Goal: Information Seeking & Learning: Learn about a topic

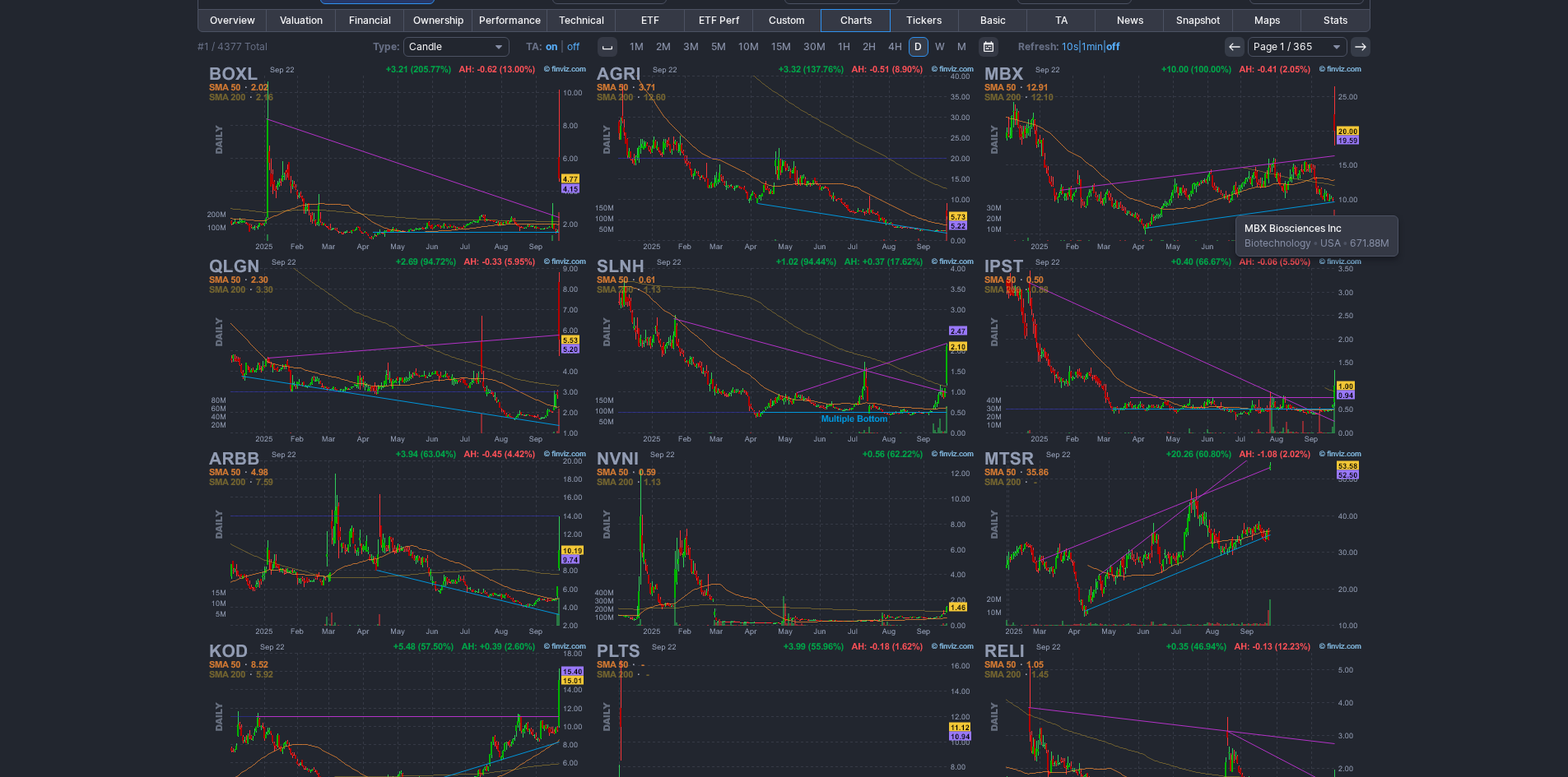
scroll to position [247, 0]
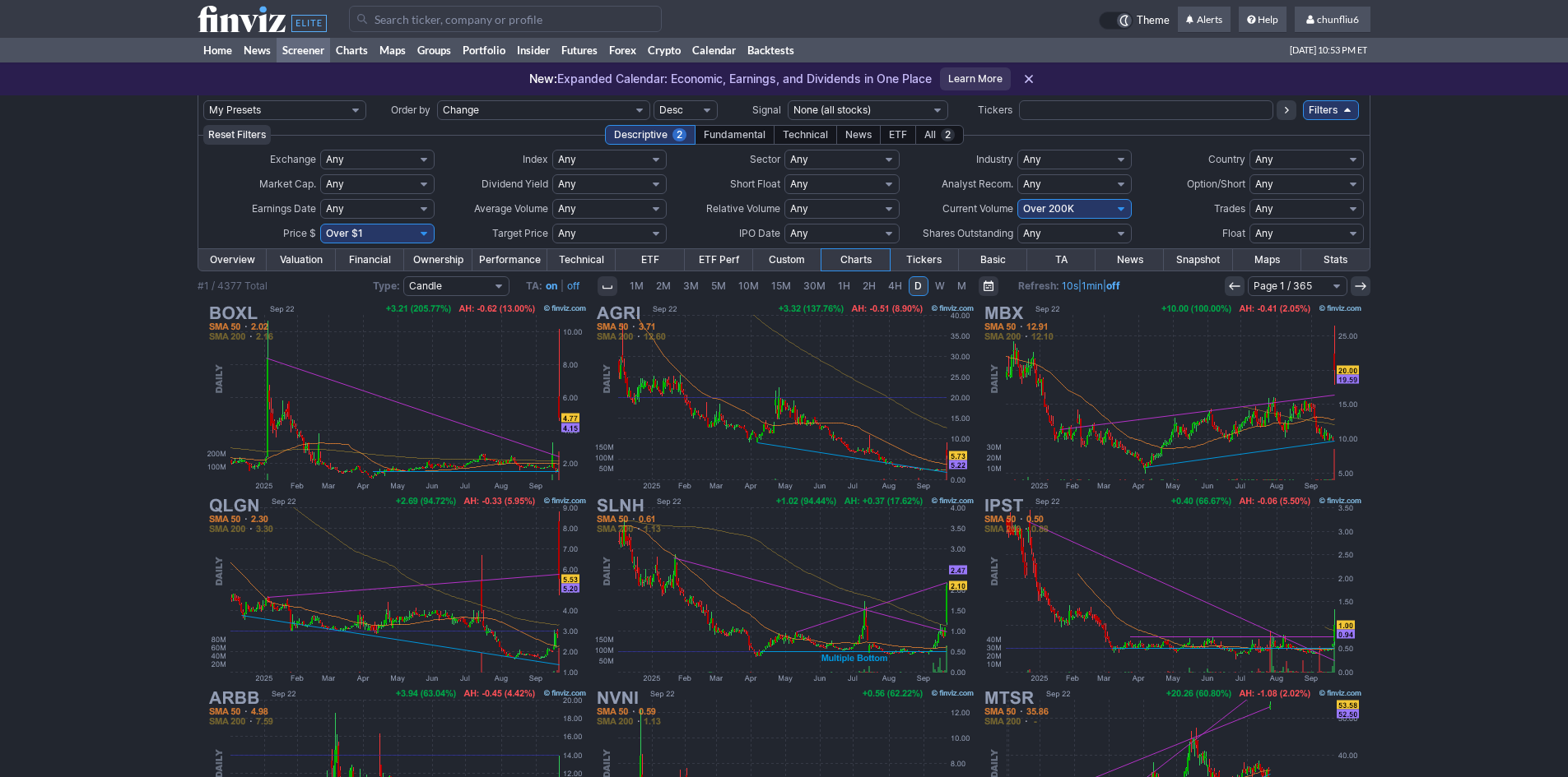
click at [466, 20] on input "Search" at bounding box center [506, 19] width 313 height 26
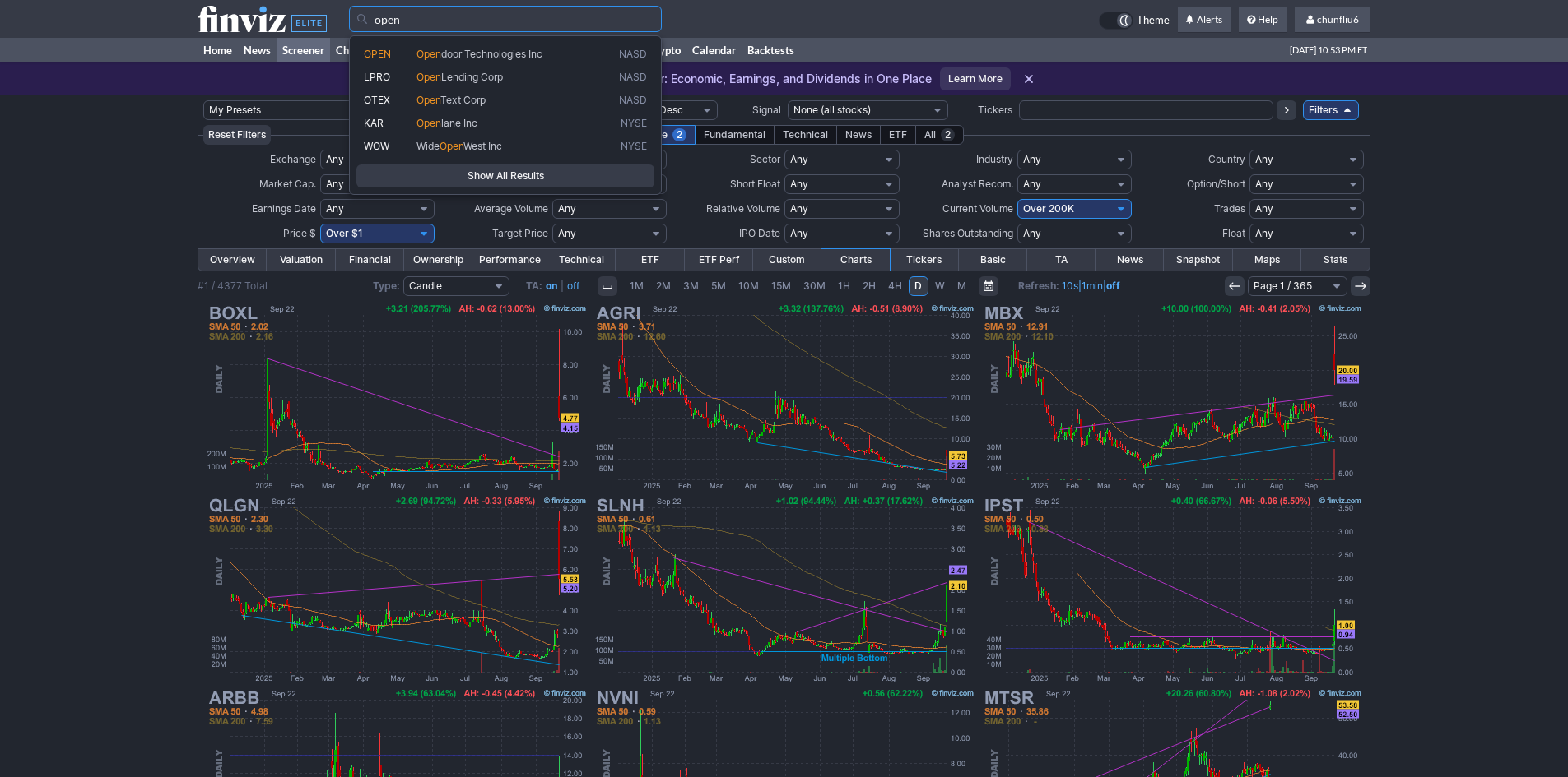
type input "open"
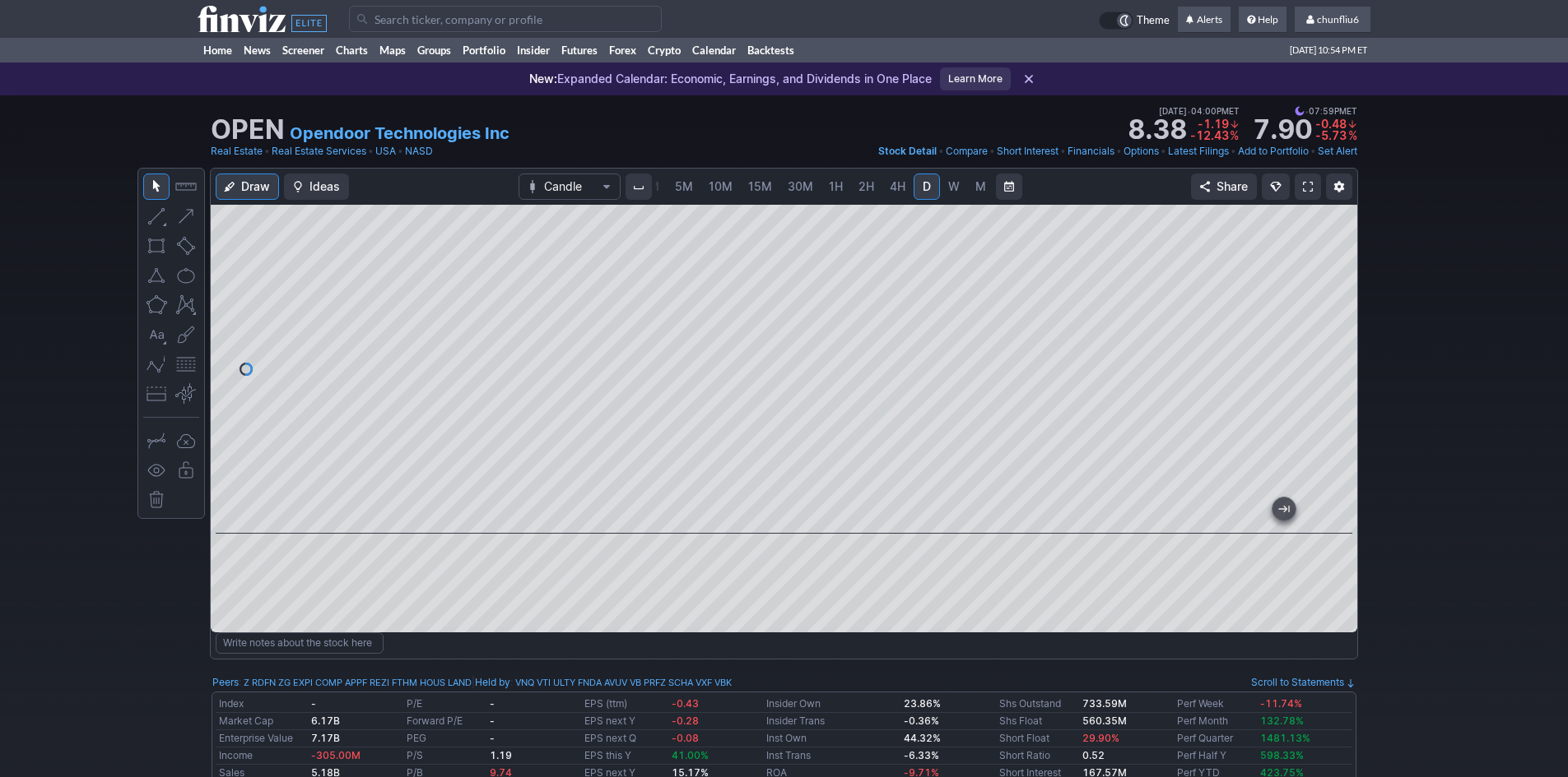
click at [1306, 183] on span at bounding box center [1307, 187] width 10 height 13
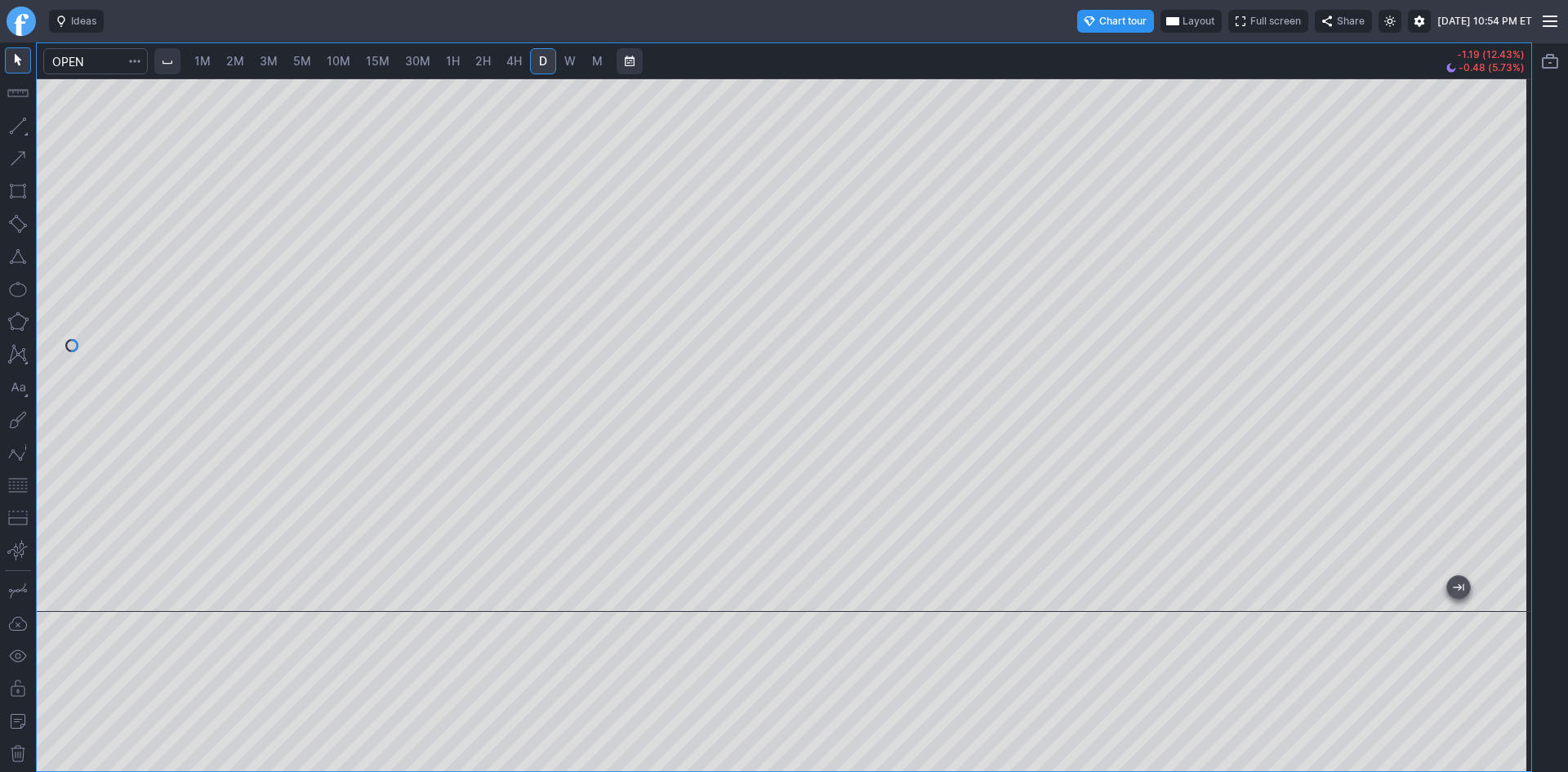
drag, startPoint x: 1513, startPoint y: 148, endPoint x: 1509, endPoint y: 186, distance: 38.2
click at [1509, 186] on div at bounding box center [1515, 341] width 34 height 493
click at [407, 58] on span "30M" at bounding box center [417, 61] width 25 height 14
click at [303, 60] on span "5M" at bounding box center [302, 61] width 18 height 14
drag, startPoint x: 1523, startPoint y: 230, endPoint x: 1513, endPoint y: 270, distance: 41.2
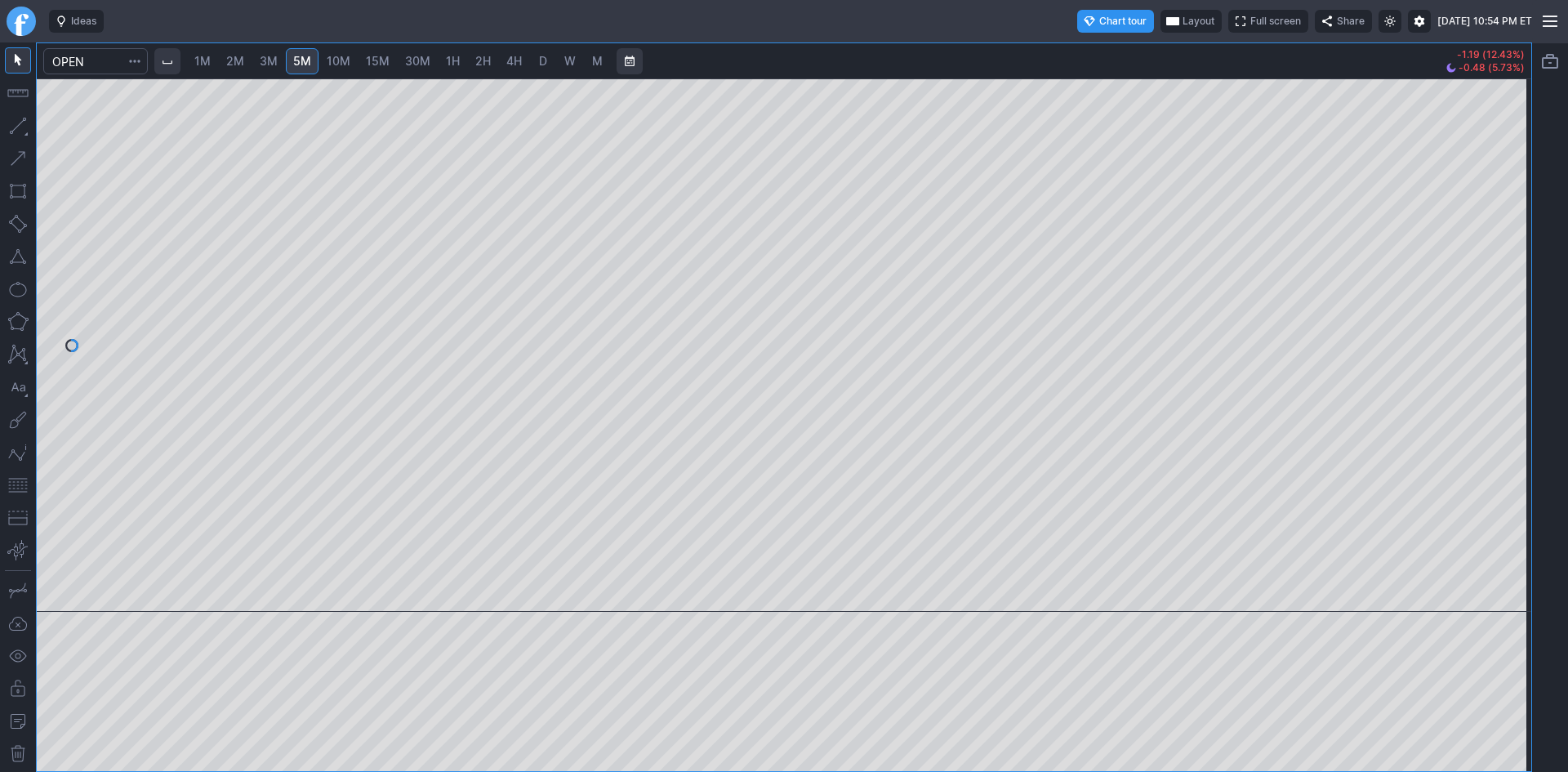
click at [1513, 270] on div at bounding box center [1515, 341] width 34 height 493
click at [423, 58] on span "30M" at bounding box center [417, 61] width 25 height 14
drag, startPoint x: 1511, startPoint y: 249, endPoint x: 1503, endPoint y: 299, distance: 50.6
click at [1503, 299] on div at bounding box center [1515, 341] width 34 height 493
click at [445, 59] on link "1H" at bounding box center [453, 61] width 28 height 26
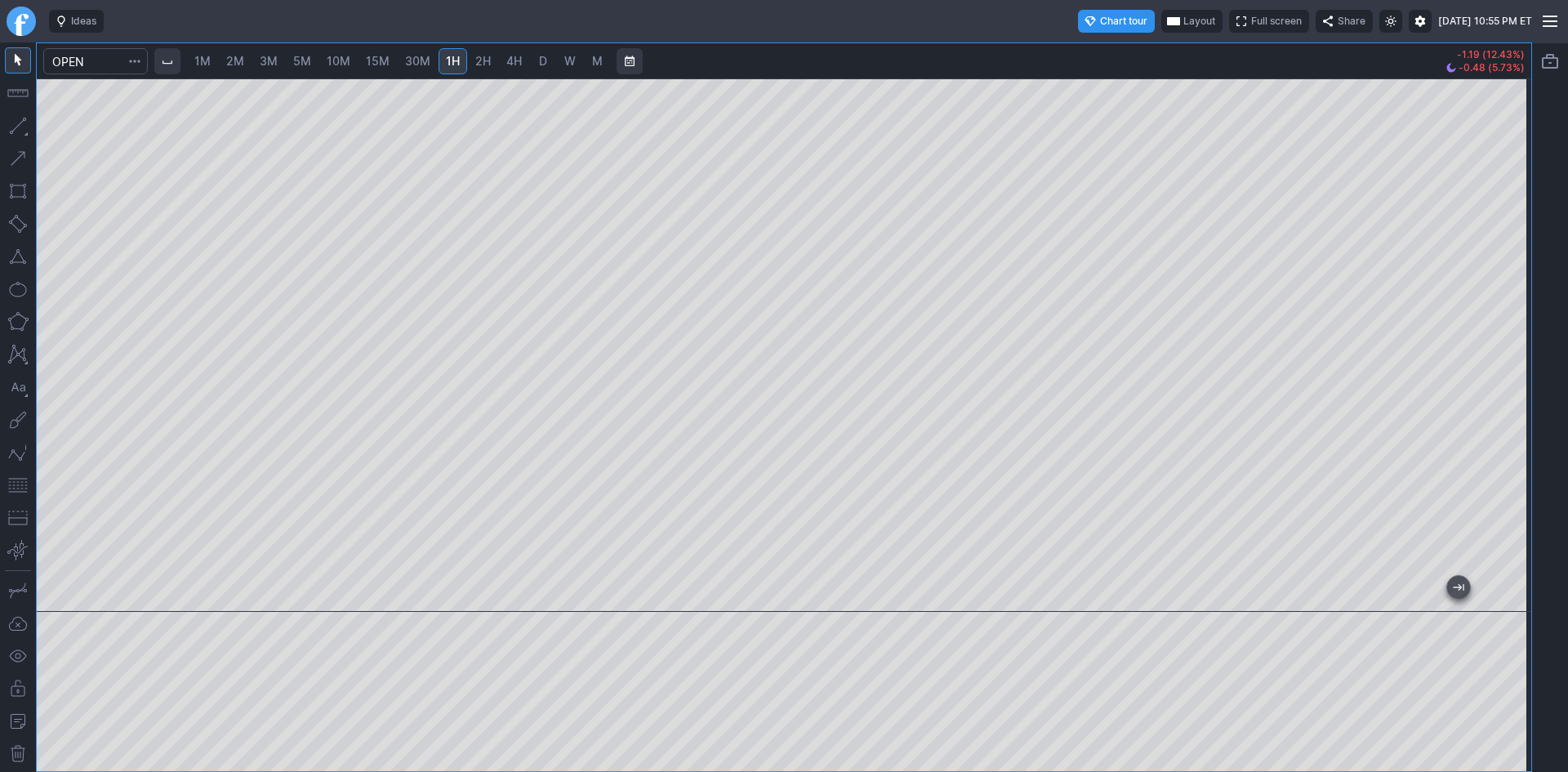
drag, startPoint x: 1507, startPoint y: 168, endPoint x: 1498, endPoint y: 244, distance: 76.5
click at [1505, 244] on div at bounding box center [1515, 341] width 34 height 493
click at [13, 481] on button "button" at bounding box center [18, 486] width 26 height 26
drag, startPoint x: 1515, startPoint y: 261, endPoint x: 1510, endPoint y: 279, distance: 18.7
click at [1510, 279] on div at bounding box center [1515, 341] width 34 height 493
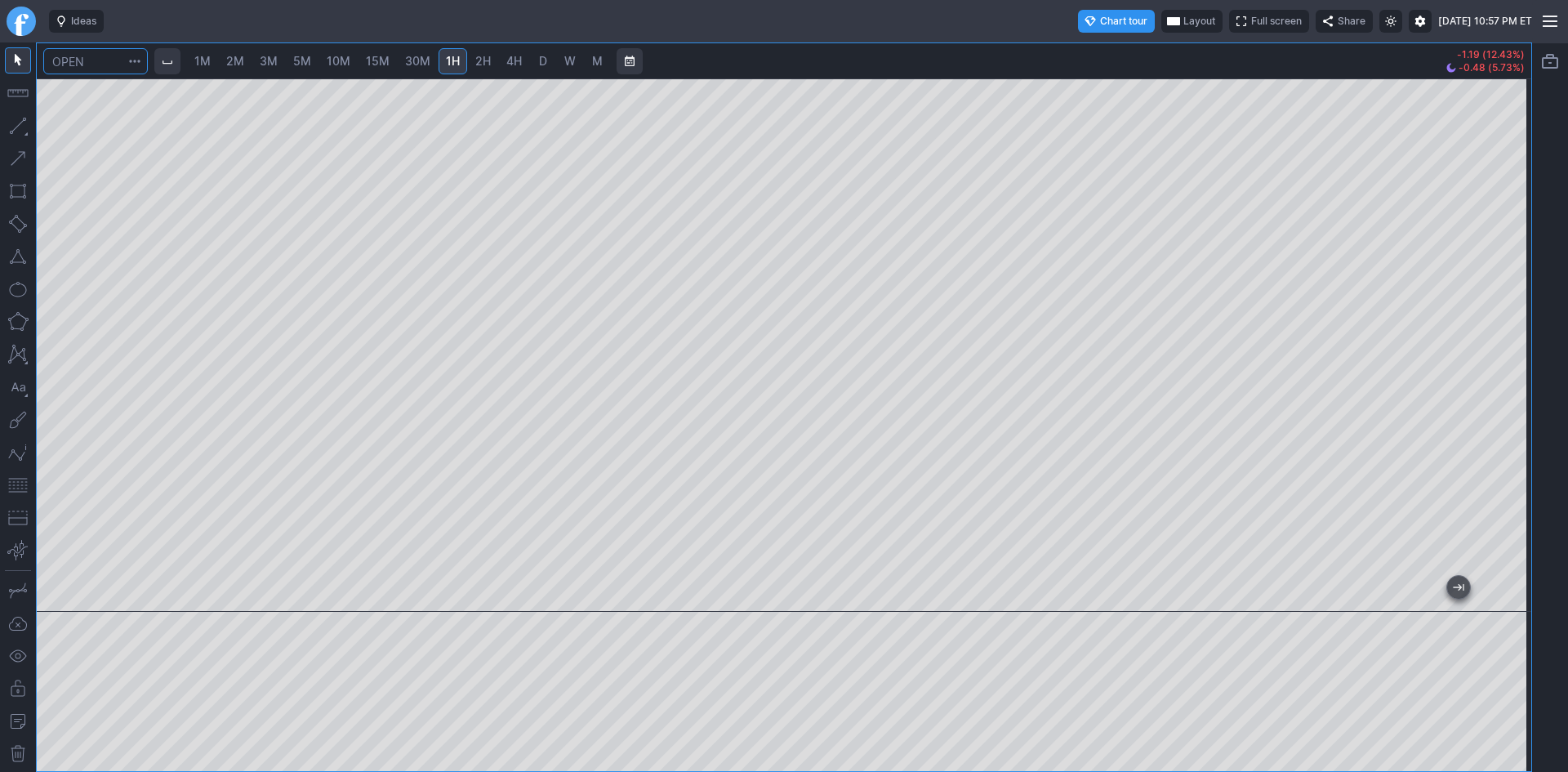
click at [101, 66] on input "Search" at bounding box center [95, 61] width 104 height 26
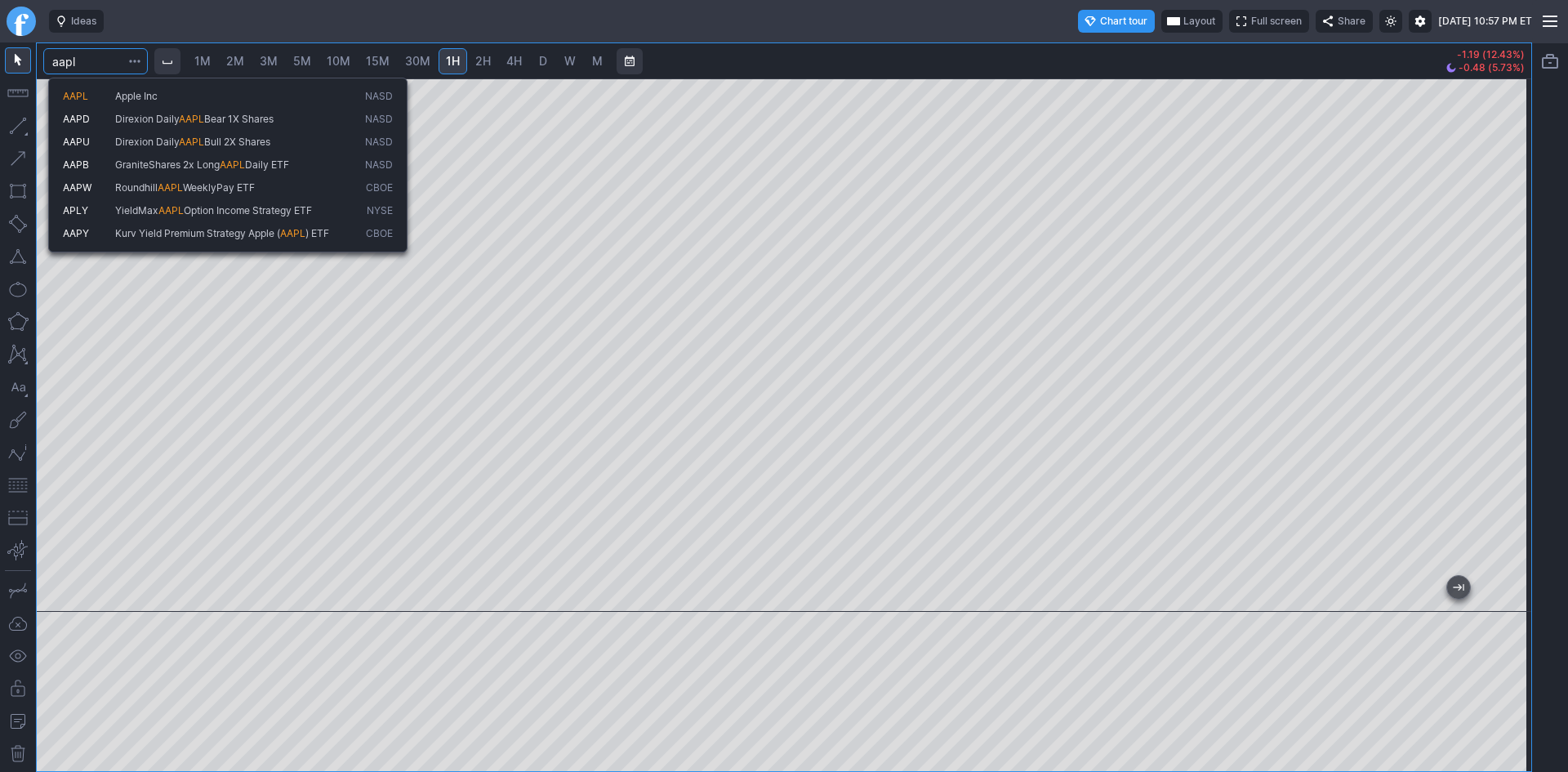
type input "aapl"
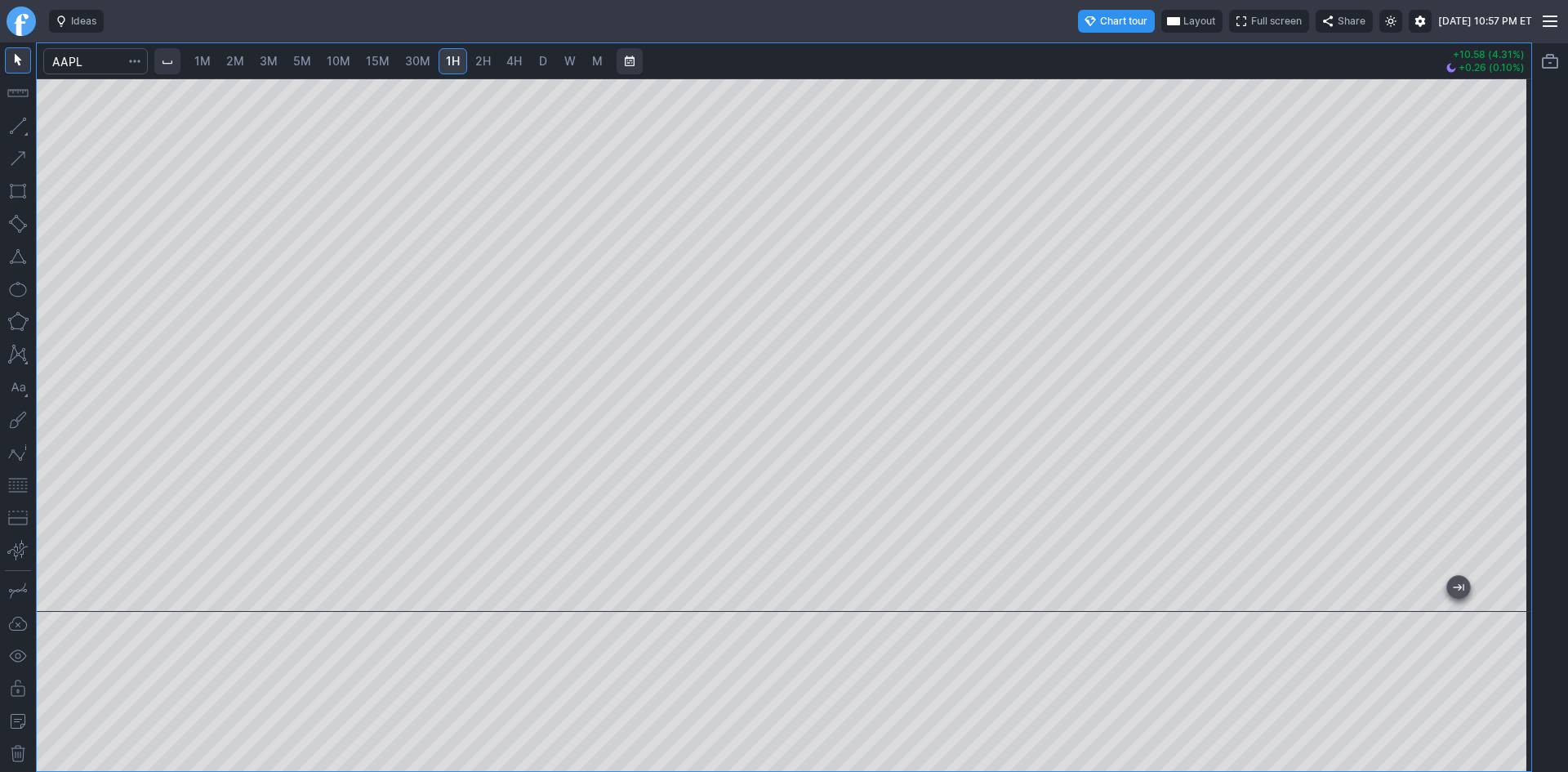
drag, startPoint x: 1517, startPoint y: 239, endPoint x: 1509, endPoint y: 301, distance: 62.5
click at [1509, 301] on div at bounding box center [1515, 341] width 34 height 493
click at [489, 61] on span "2H" at bounding box center [483, 61] width 16 height 14
drag, startPoint x: 1511, startPoint y: 293, endPoint x: 1511, endPoint y: 319, distance: 26.0
click at [1511, 319] on div at bounding box center [1515, 341] width 34 height 493
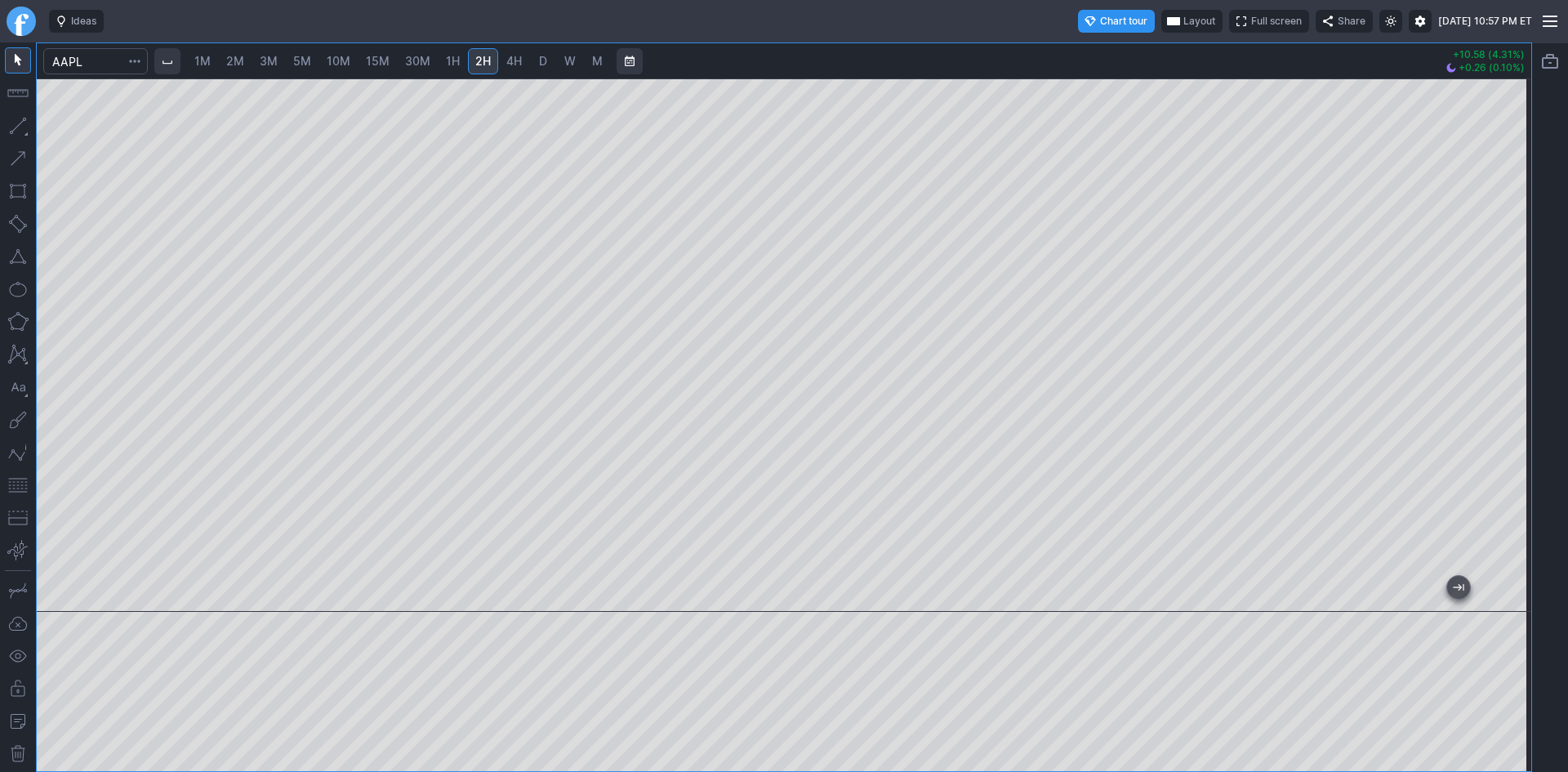
click at [17, 484] on button "button" at bounding box center [18, 486] width 26 height 26
click at [538, 56] on span "D" at bounding box center [542, 61] width 11 height 16
drag, startPoint x: 1509, startPoint y: 242, endPoint x: 1511, endPoint y: 295, distance: 53.0
click at [1511, 295] on div at bounding box center [1515, 341] width 34 height 493
click at [92, 70] on input "Search" at bounding box center [95, 61] width 104 height 26
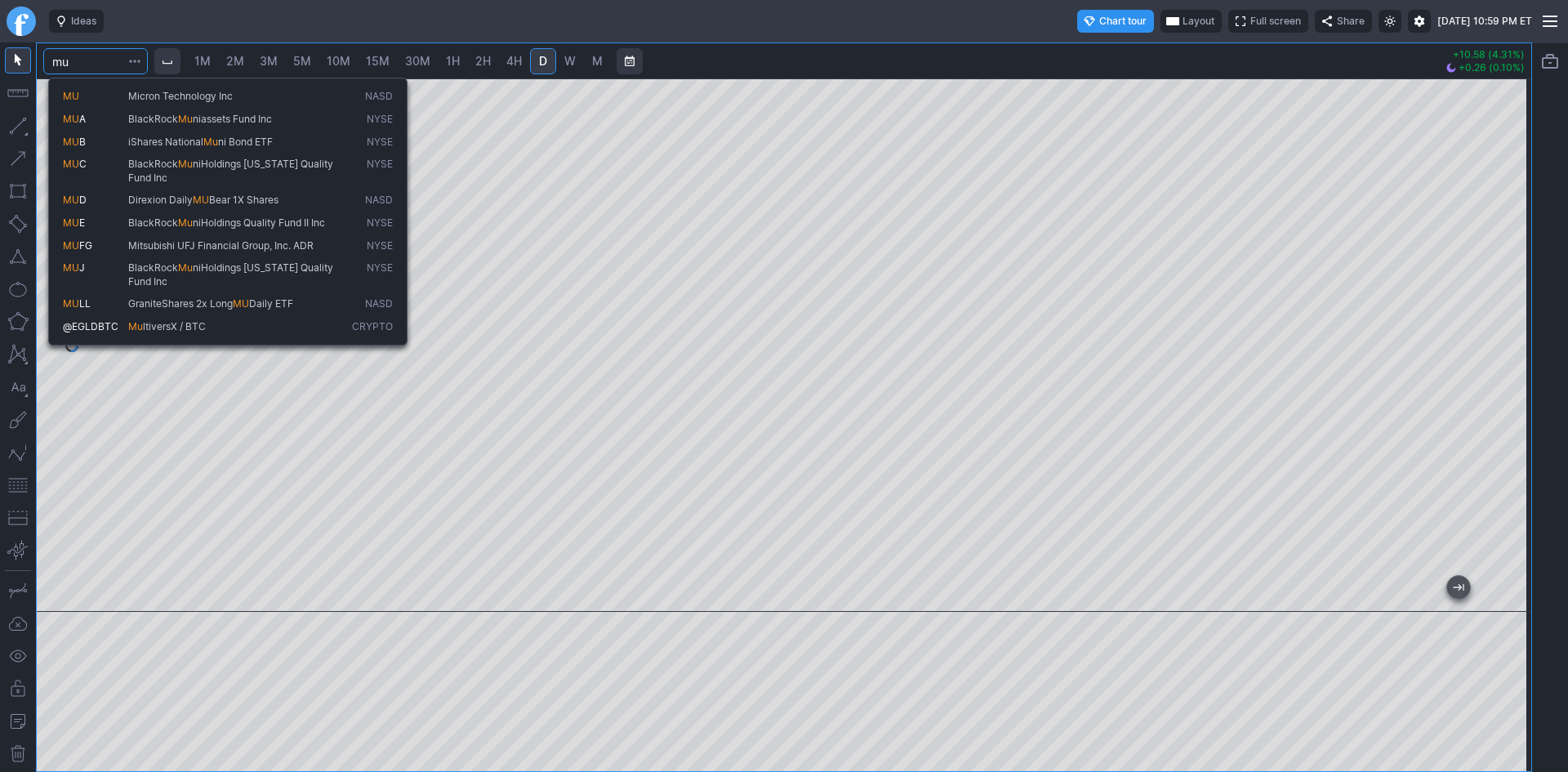
type input "mu"
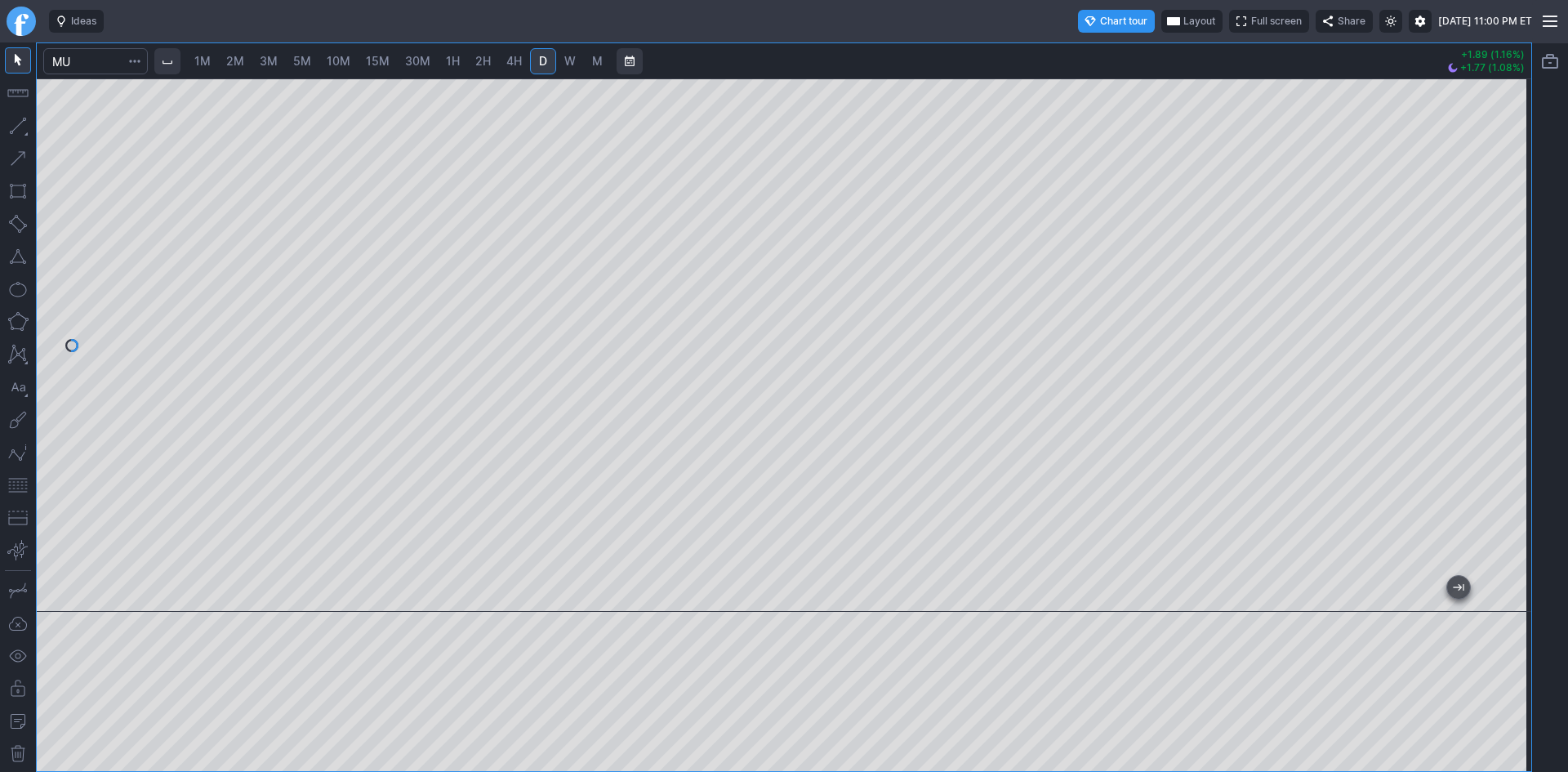
drag, startPoint x: 1519, startPoint y: 179, endPoint x: 1502, endPoint y: 280, distance: 102.4
click at [1517, 273] on div at bounding box center [1515, 341] width 34 height 493
click at [95, 60] on input "Search" at bounding box center [95, 61] width 104 height 26
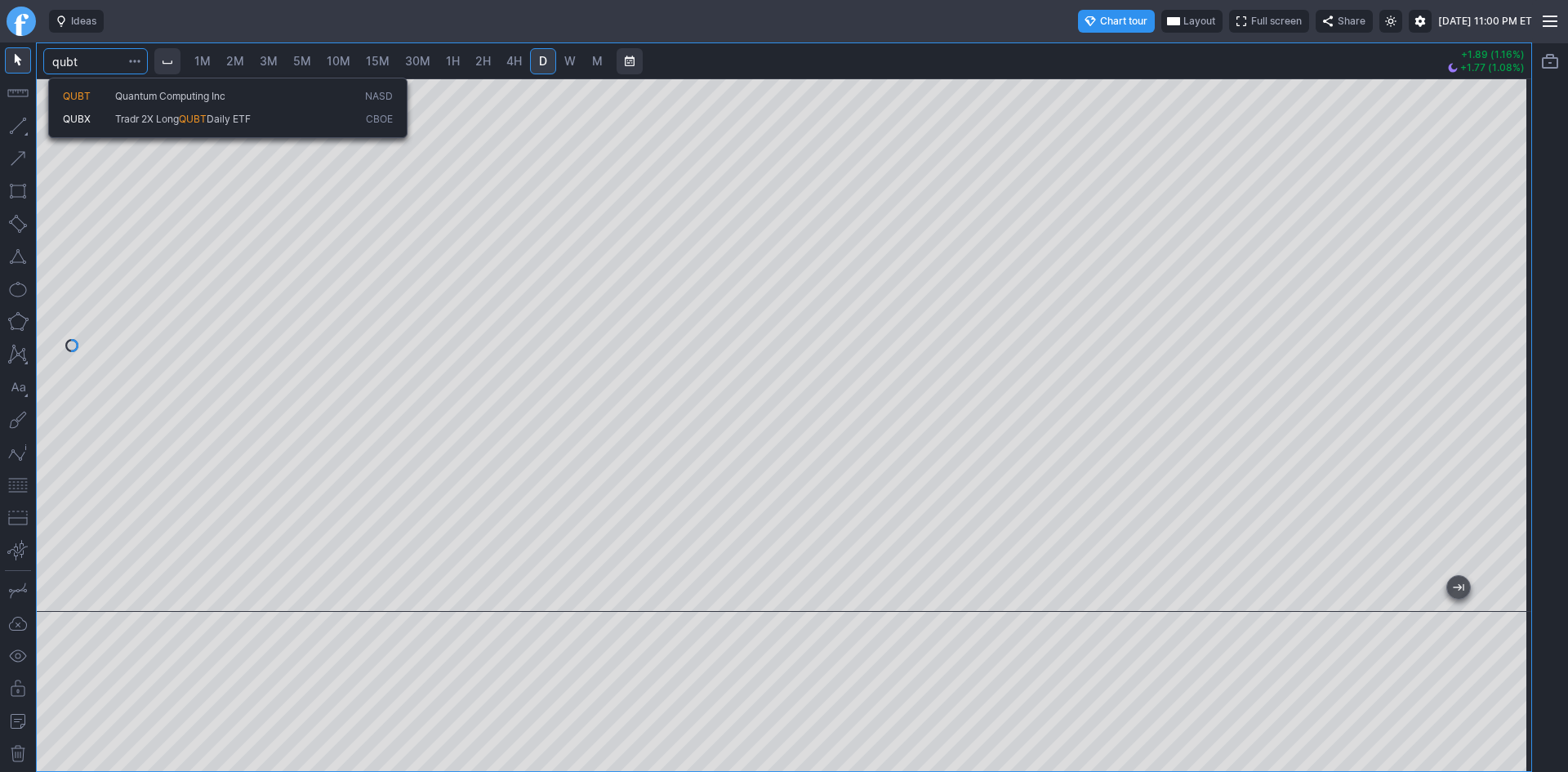
type input "qubt"
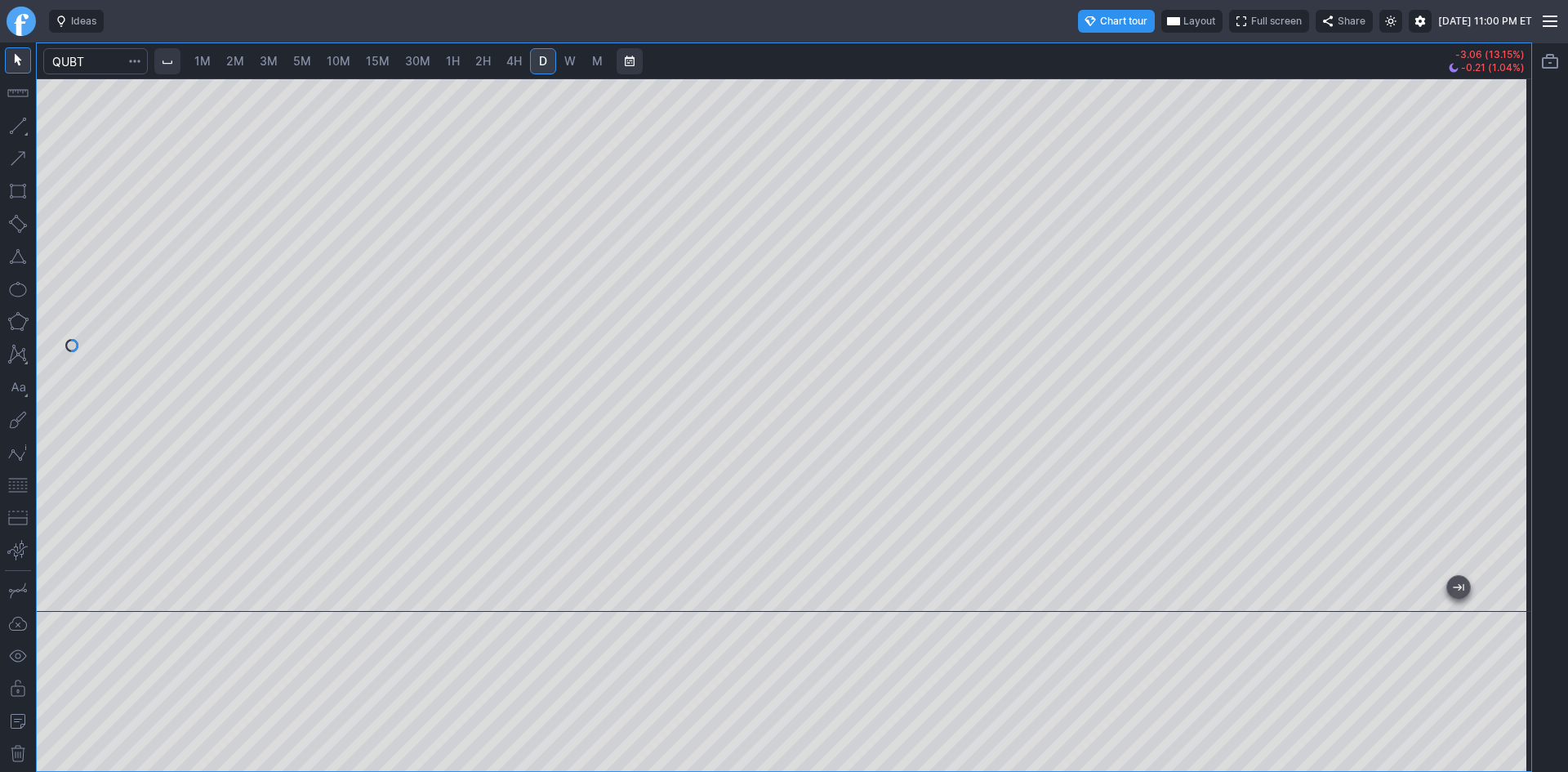
drag, startPoint x: 1509, startPoint y: 184, endPoint x: 1502, endPoint y: 248, distance: 64.4
click at [1502, 248] on div at bounding box center [1515, 341] width 34 height 493
click at [244, 60] on span "2M" at bounding box center [234, 61] width 18 height 14
click at [459, 64] on link "1H" at bounding box center [453, 61] width 28 height 26
drag, startPoint x: 1511, startPoint y: 193, endPoint x: 1529, endPoint y: 303, distance: 111.5
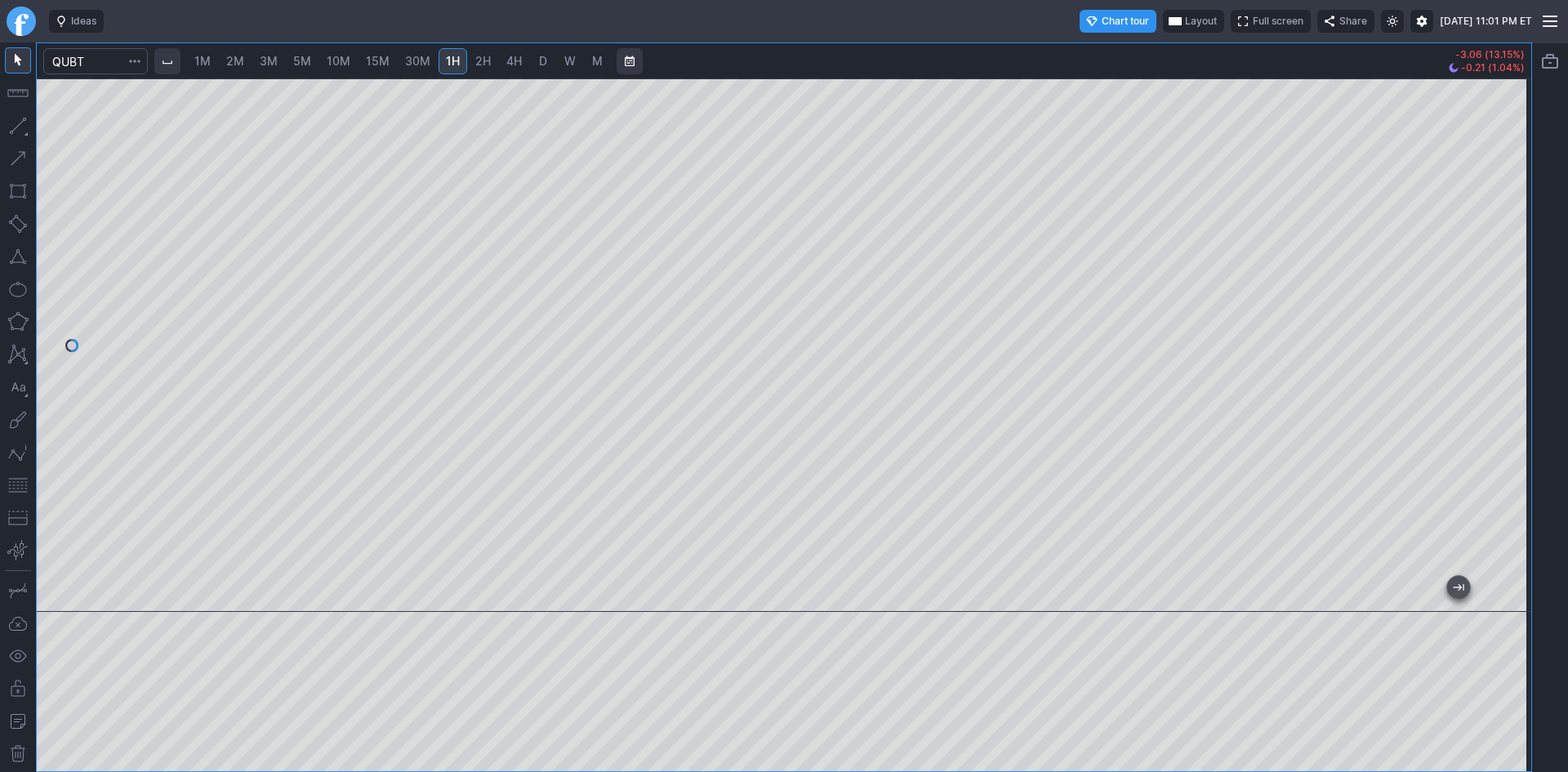
click at [1529, 302] on div at bounding box center [1515, 341] width 34 height 493
click at [91, 54] on input "Search" at bounding box center [95, 61] width 104 height 26
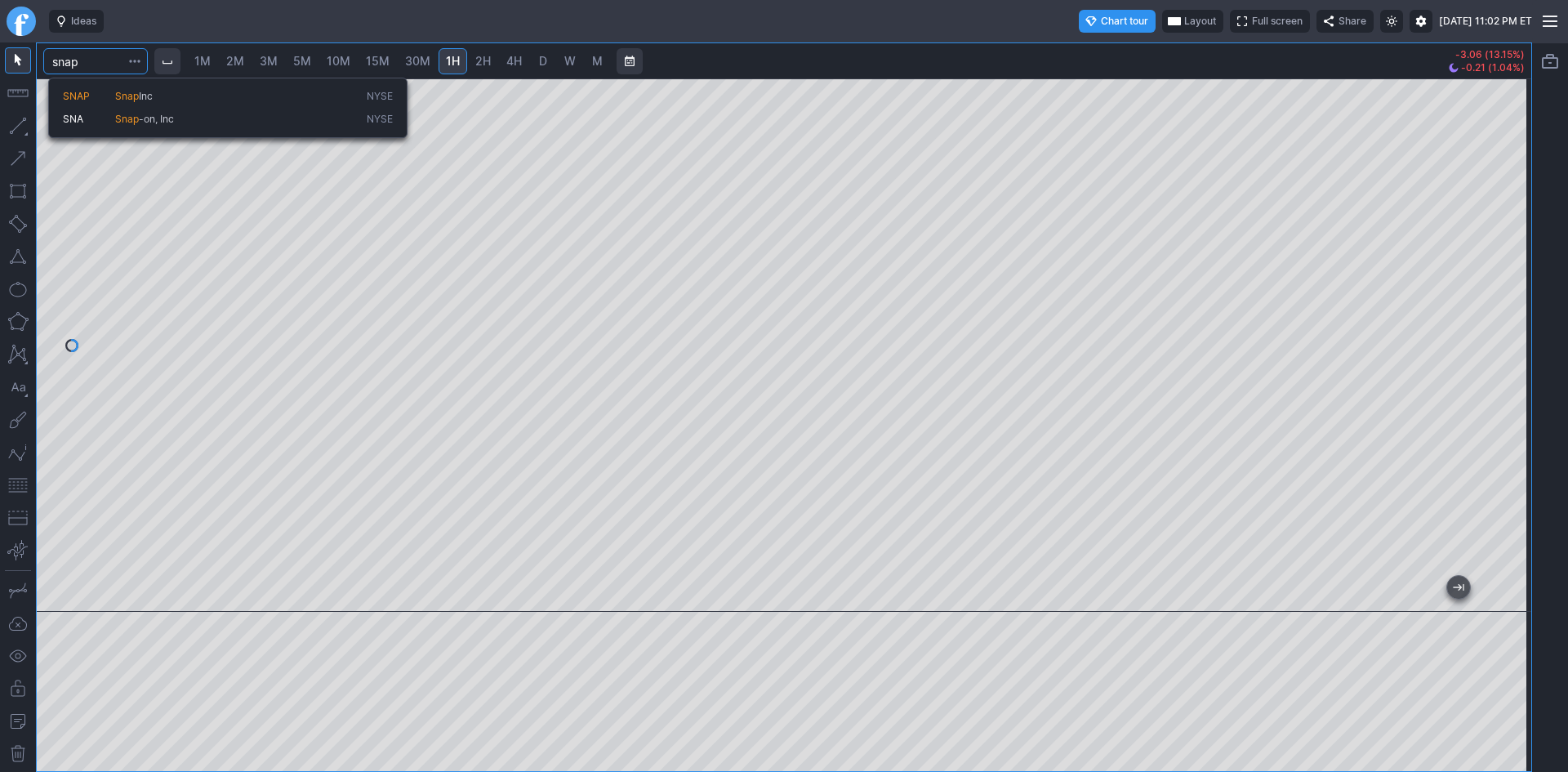
type input "snap"
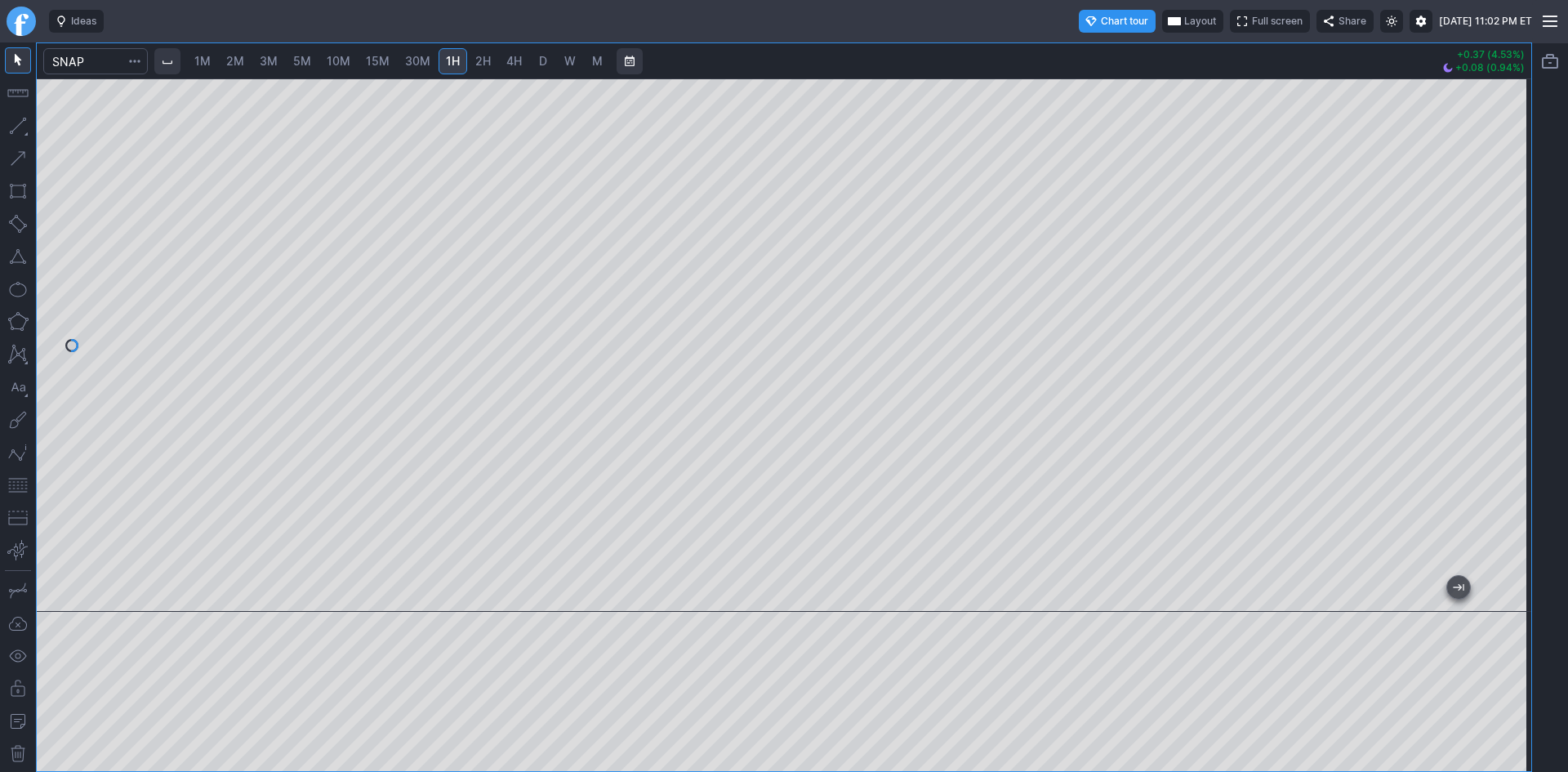
click at [416, 62] on span "30M" at bounding box center [417, 61] width 25 height 14
drag, startPoint x: 1502, startPoint y: 274, endPoint x: 1502, endPoint y: 338, distance: 64.0
click at [1507, 338] on div at bounding box center [1515, 341] width 34 height 493
click at [303, 60] on span "5M" at bounding box center [302, 61] width 18 height 14
drag, startPoint x: 1522, startPoint y: 173, endPoint x: 1498, endPoint y: 279, distance: 108.7
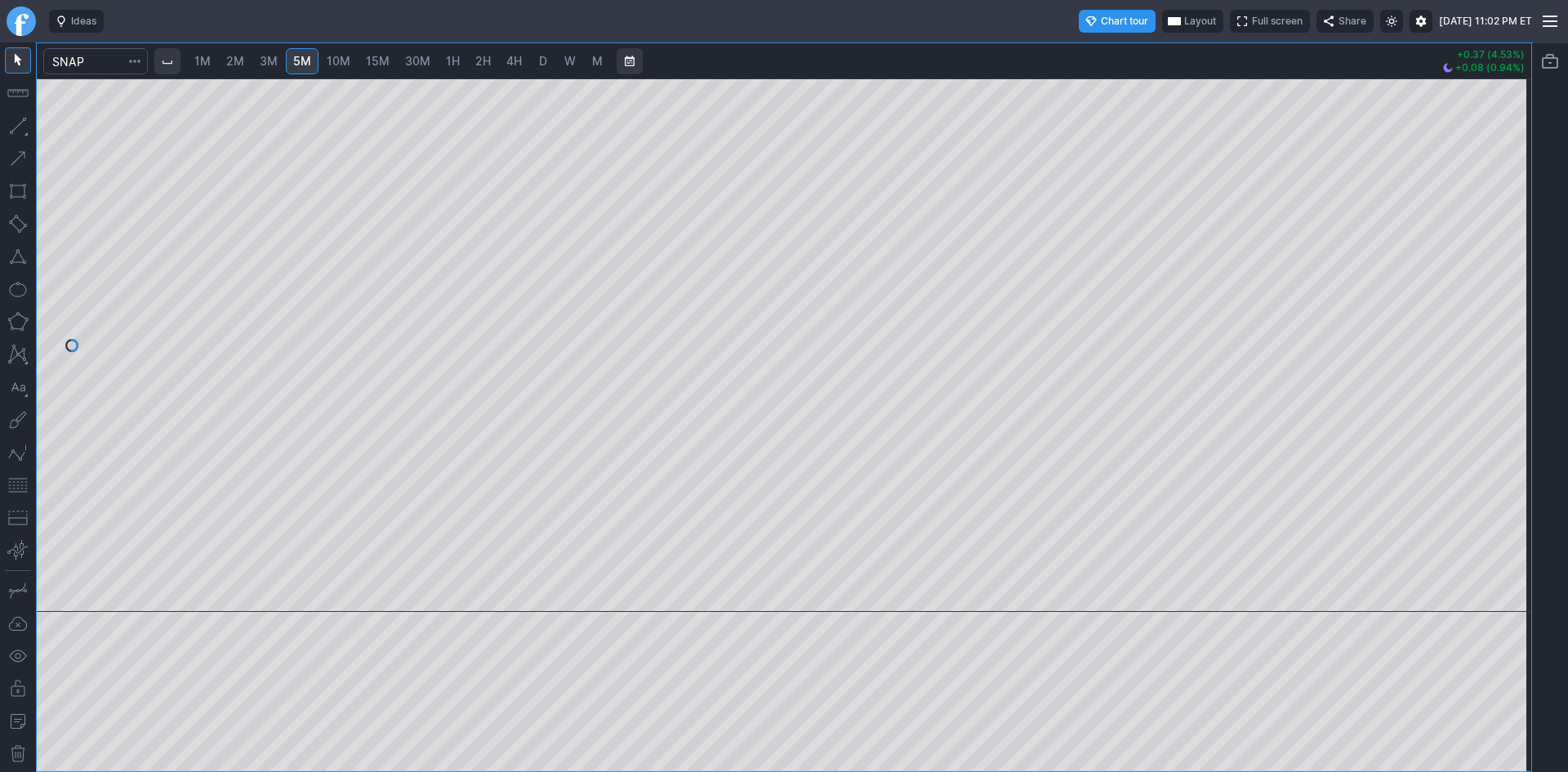
click at [1518, 275] on div at bounding box center [1515, 341] width 34 height 493
click at [375, 60] on span "15M" at bounding box center [377, 61] width 23 height 14
click at [1076, 588] on div at bounding box center [784, 345] width 1495 height 534
click at [451, 61] on span "1H" at bounding box center [453, 61] width 14 height 14
